Goal: Information Seeking & Learning: Find contact information

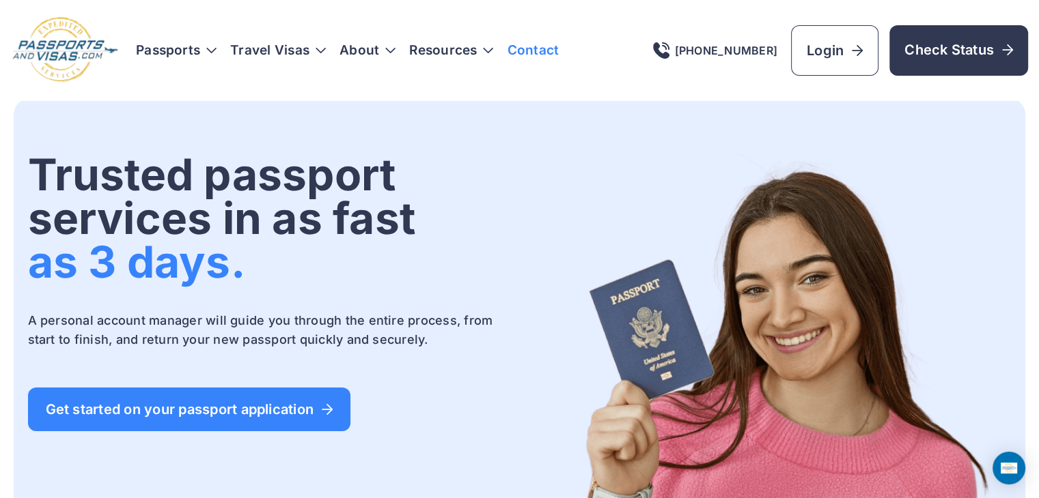
click at [555, 53] on link "Contact" at bounding box center [533, 51] width 52 height 14
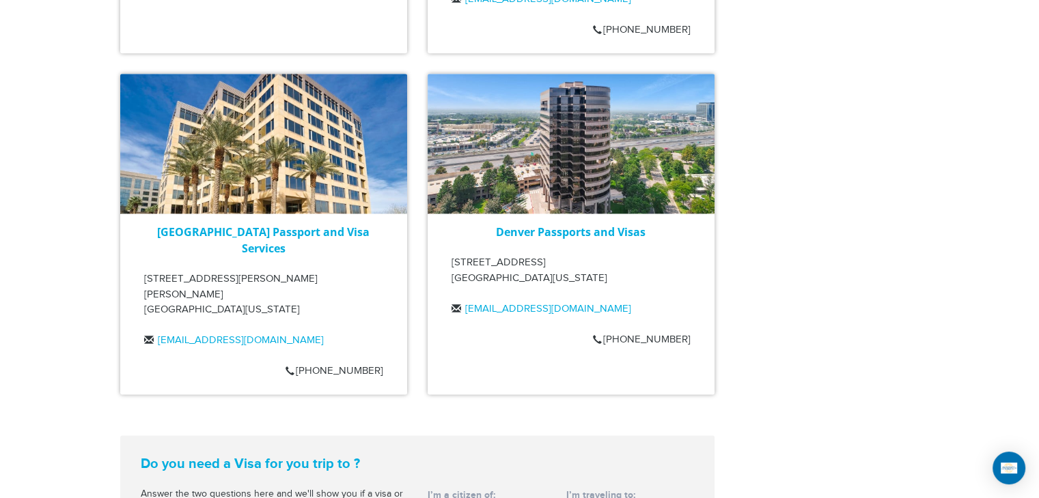
scroll to position [1707, 0]
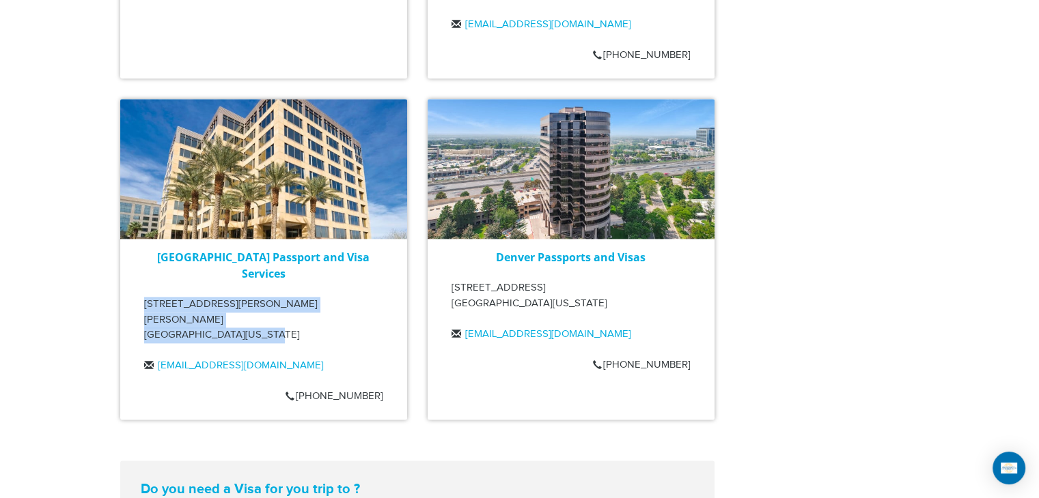
drag, startPoint x: 258, startPoint y: 273, endPoint x: 146, endPoint y: 259, distance: 112.8
click at [146, 297] on p "[STREET_ADDRESS][PERSON_NAME][PERSON_NAME][US_STATE]" at bounding box center [263, 320] width 239 height 46
copy p "[STREET_ADDRESS][PERSON_NAME][PERSON_NAME][US_STATE]"
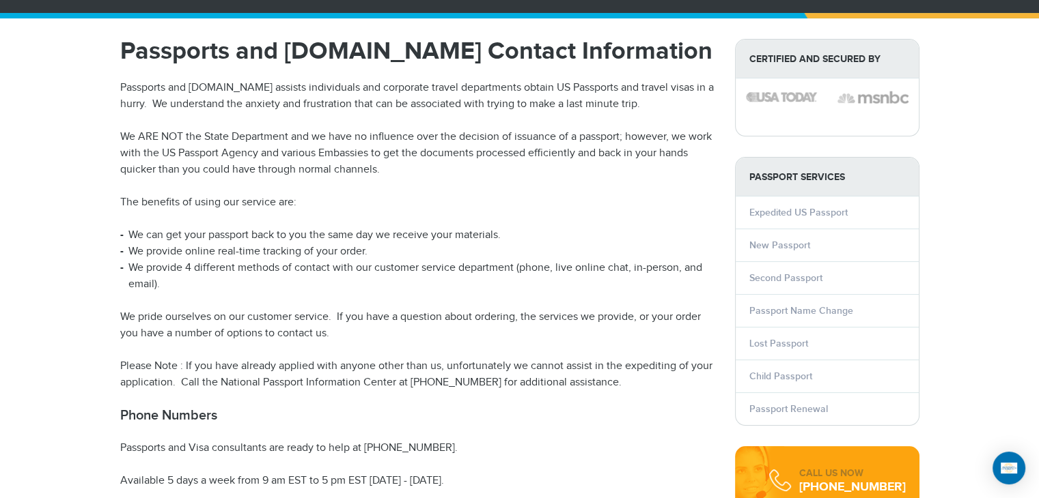
scroll to position [0, 0]
